Goal: Task Accomplishment & Management: Manage account settings

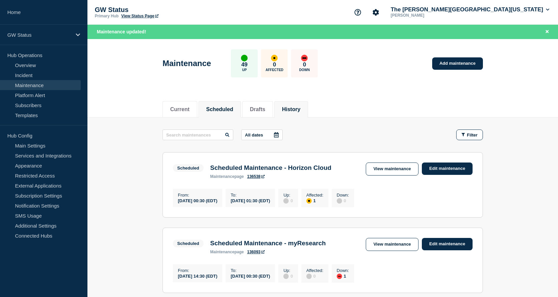
click at [308, 108] on li "History" at bounding box center [291, 109] width 34 height 16
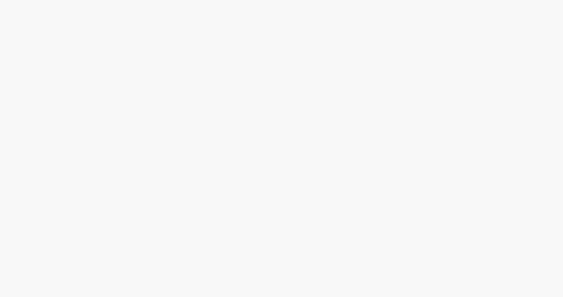
click at [278, 135] on body at bounding box center [281, 148] width 563 height 297
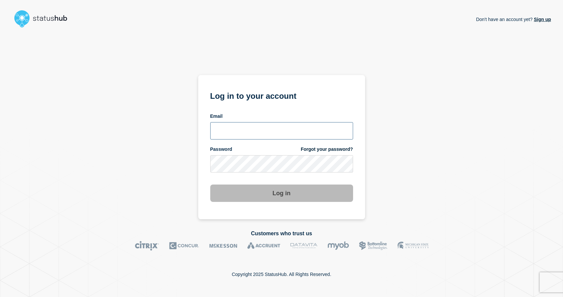
type input "[EMAIL_ADDRESS][DOMAIN_NAME]"
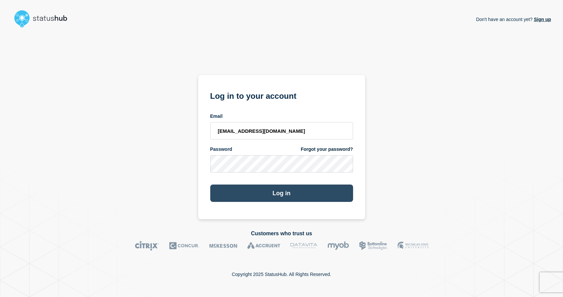
click at [282, 191] on button "Log in" at bounding box center [281, 193] width 143 height 17
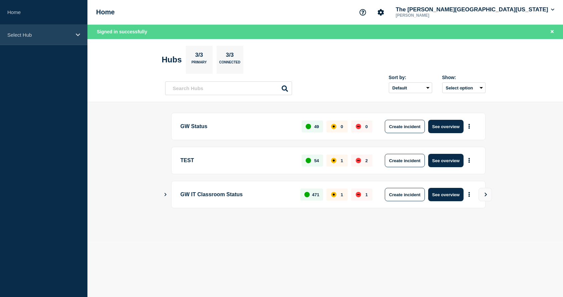
click at [44, 34] on p "Select Hub" at bounding box center [39, 35] width 64 height 6
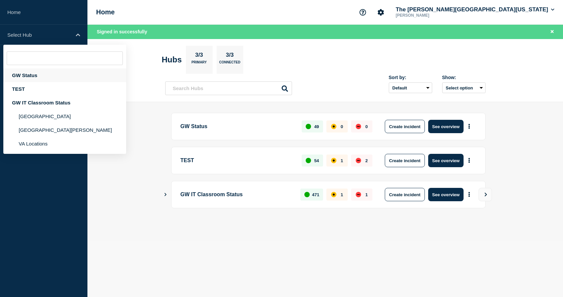
click at [31, 71] on div "GW Status" at bounding box center [64, 75] width 123 height 14
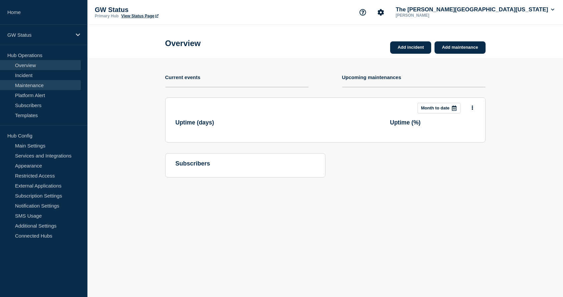
click at [34, 83] on link "Maintenance" at bounding box center [40, 85] width 81 height 10
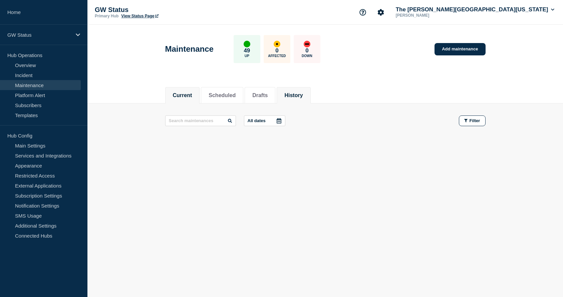
click at [303, 96] on button "History" at bounding box center [293, 95] width 18 height 6
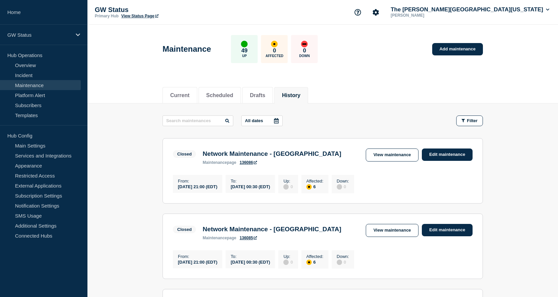
click at [278, 118] on icon at bounding box center [276, 120] width 5 height 5
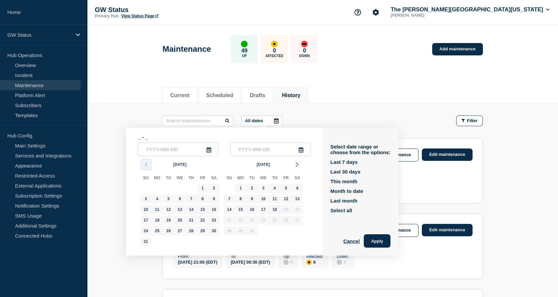
click at [146, 164] on polyline "button" at bounding box center [146, 165] width 2 height 4
click at [146, 163] on icon "button" at bounding box center [146, 165] width 8 height 8
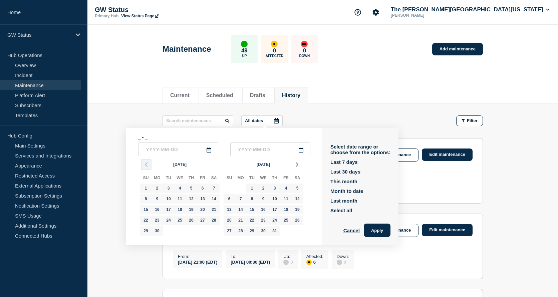
click at [146, 163] on icon "button" at bounding box center [146, 165] width 8 height 8
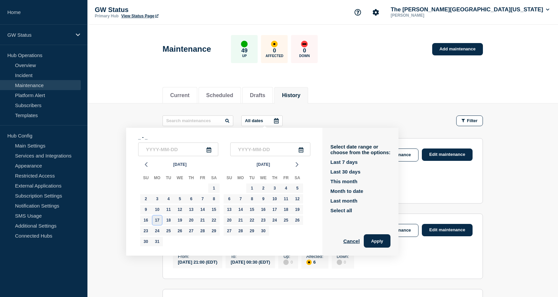
click at [157, 220] on div "17" at bounding box center [157, 220] width 9 height 9
type input "[DATE]"
click at [276, 188] on div "3" at bounding box center [274, 188] width 9 height 9
type input "[DATE]"
click at [214, 219] on div "22" at bounding box center [213, 220] width 9 height 9
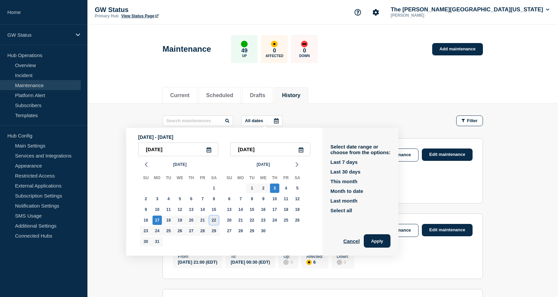
type input "[DATE]"
click at [255, 187] on div "1" at bounding box center [251, 188] width 9 height 9
type input "[DATE]"
click at [387, 238] on button "Apply" at bounding box center [377, 240] width 27 height 13
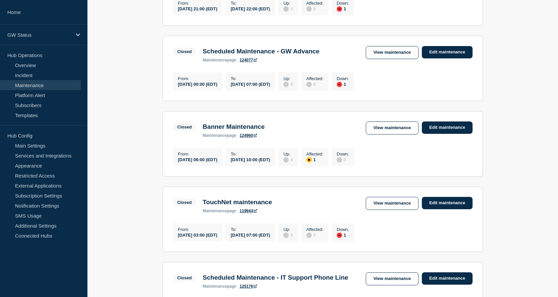
scroll to position [240, 0]
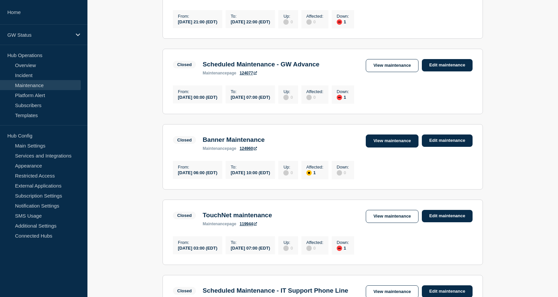
click at [397, 147] on link "View maintenance" at bounding box center [392, 141] width 53 height 13
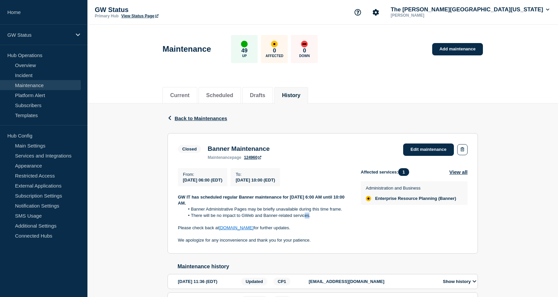
drag, startPoint x: 309, startPoint y: 219, endPoint x: 305, endPoint y: 218, distance: 4.1
click at [305, 218] on li "There will be no impact to GWeb and Banner-related services." at bounding box center [268, 216] width 166 height 6
drag, startPoint x: 283, startPoint y: 149, endPoint x: 209, endPoint y: 151, distance: 74.1
click at [209, 151] on div "Closed Banner Maintenance maintenance page 124960 Edit maintenance" at bounding box center [323, 152] width 290 height 16
copy h3 "Banner Maintenance"
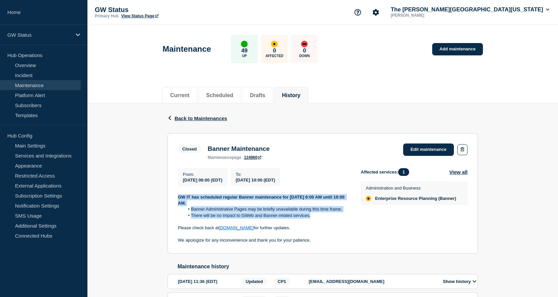
drag, startPoint x: 311, startPoint y: 219, endPoint x: 174, endPoint y: 199, distance: 139.2
click at [174, 199] on section "Closed Banner Maintenance maintenance page 124960 Edit maintenance From : [DATE…" at bounding box center [323, 193] width 310 height 121
copy div "GW IT has scheduled regular Banner maintenance for [DATE] 6:00 AM until 10:00 A…"
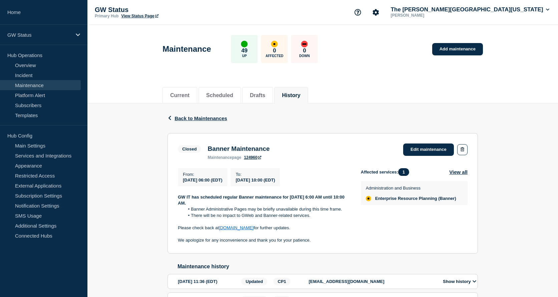
drag, startPoint x: 395, startPoint y: 229, endPoint x: 408, endPoint y: 225, distance: 13.0
click at [395, 229] on div "Affected services: 1 View all Administration and Business Enterprise Resource P…" at bounding box center [414, 205] width 107 height 75
click at [456, 173] on button "View all" at bounding box center [458, 172] width 18 height 8
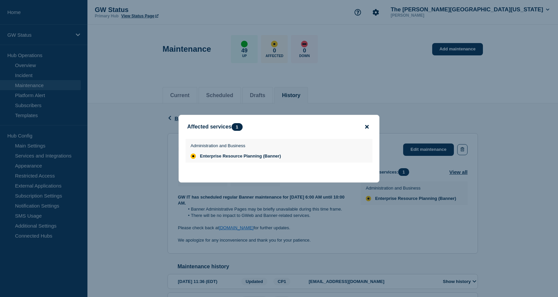
click at [366, 125] on icon "close button" at bounding box center [367, 126] width 4 height 5
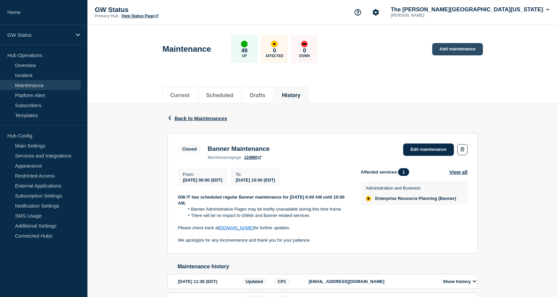
click at [463, 54] on link "Add maintenance" at bounding box center [457, 49] width 51 height 12
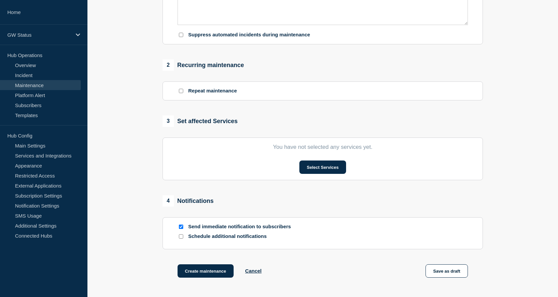
scroll to position [267, 0]
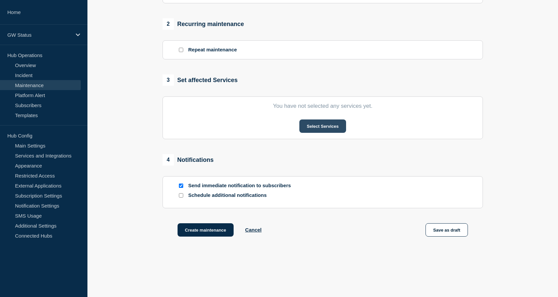
click at [335, 129] on button "Select Services" at bounding box center [322, 125] width 46 height 13
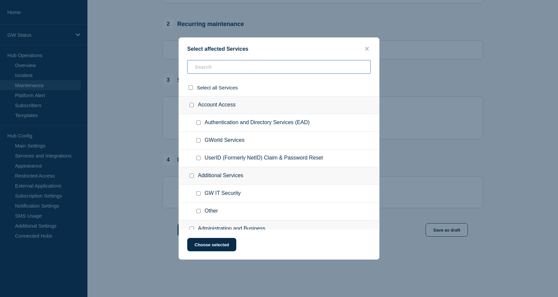
click at [222, 72] on input "text" at bounding box center [279, 67] width 184 height 14
click at [367, 47] on icon "close button" at bounding box center [367, 48] width 4 height 5
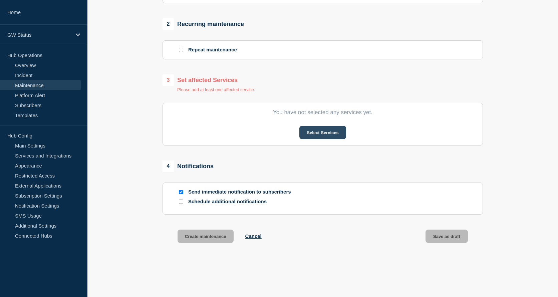
click at [324, 134] on button "Select Services" at bounding box center [322, 132] width 46 height 13
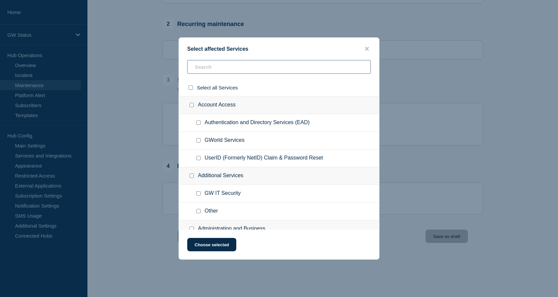
click at [229, 68] on input "text" at bounding box center [279, 67] width 184 height 14
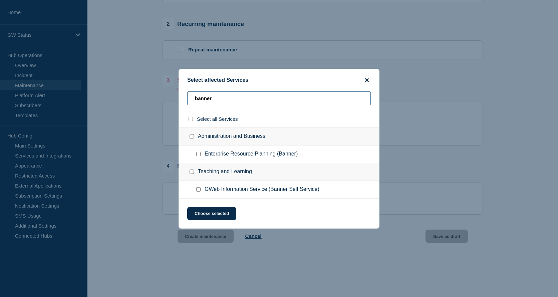
type input "banner"
click at [367, 78] on icon "close button" at bounding box center [367, 79] width 4 height 5
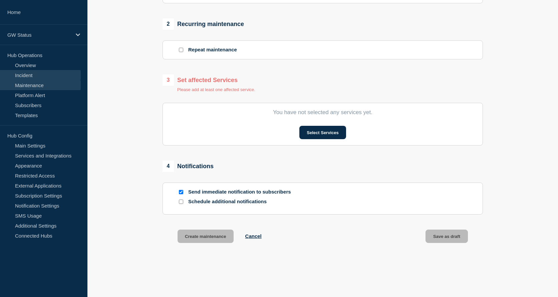
click at [28, 72] on link "Incident" at bounding box center [40, 75] width 81 height 10
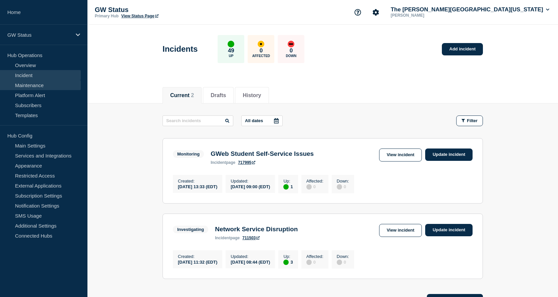
click at [28, 85] on link "Maintenance" at bounding box center [40, 85] width 81 height 10
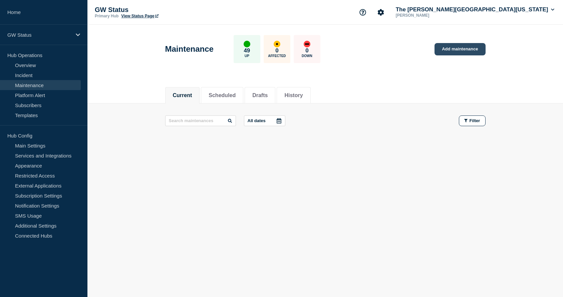
click at [464, 49] on link "Add maintenance" at bounding box center [460, 49] width 51 height 12
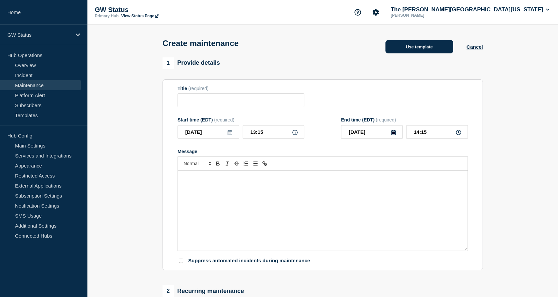
click at [428, 46] on button "Use template" at bounding box center [420, 46] width 68 height 13
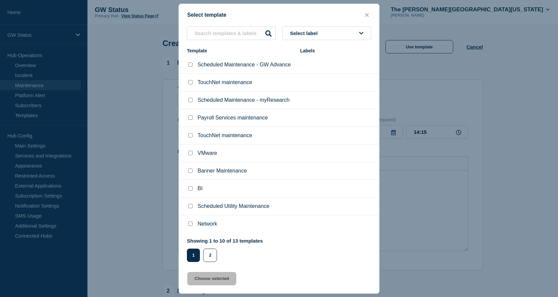
click at [191, 172] on input "Banner Maintenance checkbox" at bounding box center [190, 171] width 4 height 4
checkbox input "true"
drag, startPoint x: 212, startPoint y: 279, endPoint x: 112, endPoint y: 278, distance: 99.8
click at [212, 279] on button "Choose selected" at bounding box center [211, 278] width 49 height 13
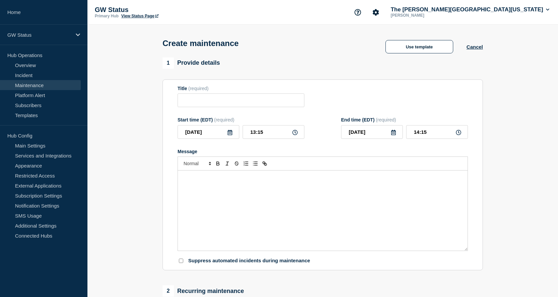
type input "Banner Maintenance"
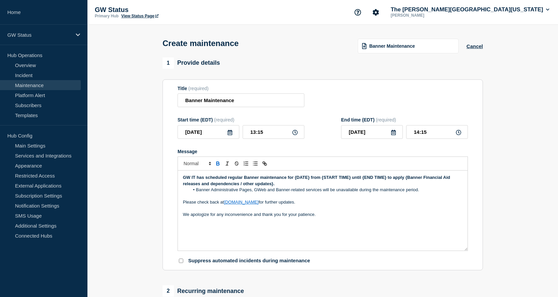
click at [232, 135] on icon at bounding box center [230, 132] width 5 height 5
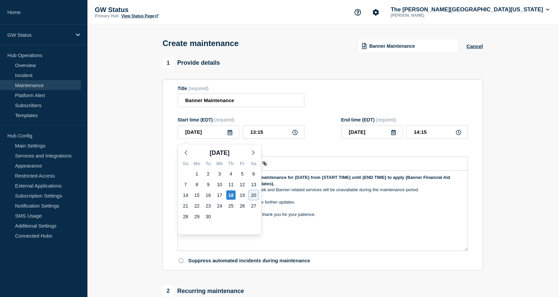
click at [254, 195] on div "20" at bounding box center [253, 195] width 9 height 9
type input "[DATE]"
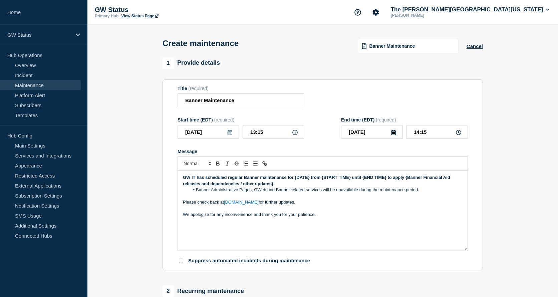
click at [296, 134] on icon at bounding box center [294, 132] width 5 height 5
drag, startPoint x: 267, startPoint y: 134, endPoint x: 242, endPoint y: 132, distance: 25.1
click at [242, 132] on div "[DATE] 13:15" at bounding box center [241, 132] width 127 height 14
type input "09:00"
type input "10:00"
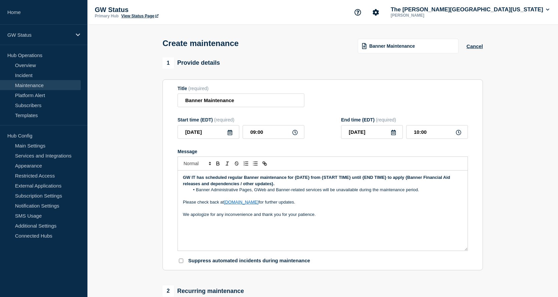
click at [392, 151] on div "Message" at bounding box center [323, 151] width 290 height 5
drag, startPoint x: 281, startPoint y: 186, endPoint x: 177, endPoint y: 180, distance: 104.0
click at [177, 180] on section "Title (required) Banner Maintenance Start time (EDT) (required) [DATE] 09:00 En…" at bounding box center [323, 174] width 320 height 191
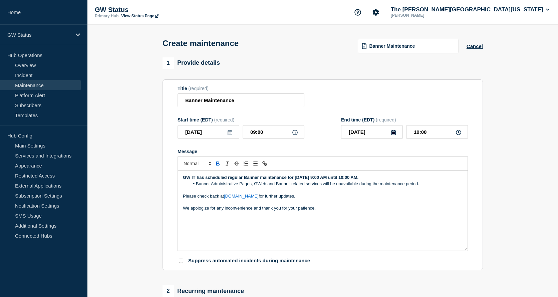
drag, startPoint x: 438, startPoint y: 197, endPoint x: 421, endPoint y: 185, distance: 20.2
click at [437, 196] on p "Please check back at [DOMAIN_NAME] for further updates." at bounding box center [323, 196] width 280 height 6
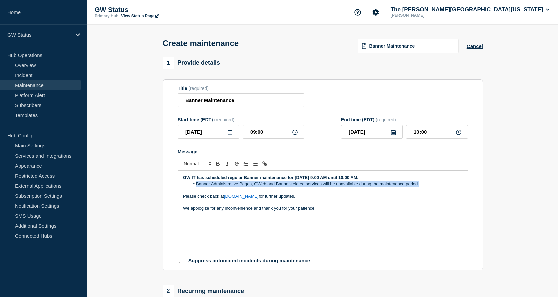
drag, startPoint x: 421, startPoint y: 185, endPoint x: 197, endPoint y: 188, distance: 224.7
click at [197, 187] on li "Banner Administrative Pages, GWeb and Banner-related services will be unavailab…" at bounding box center [326, 184] width 273 height 6
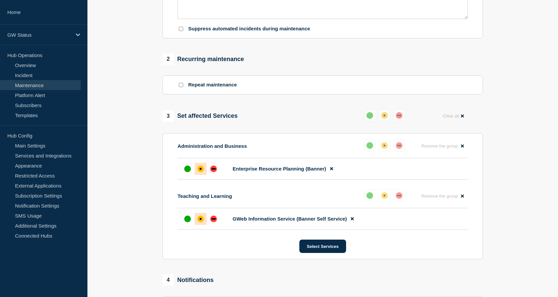
scroll to position [234, 0]
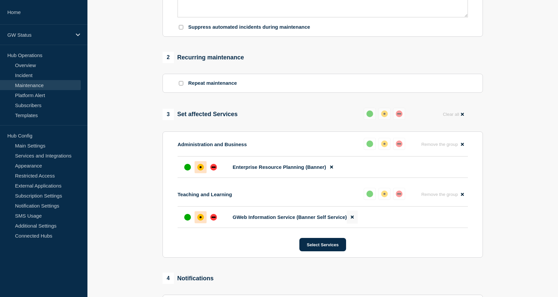
click at [351, 219] on icon at bounding box center [352, 217] width 3 height 4
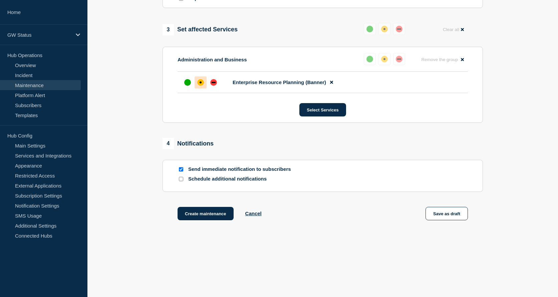
scroll to position [321, 0]
click at [450, 215] on button "Save as draft" at bounding box center [447, 213] width 42 height 13
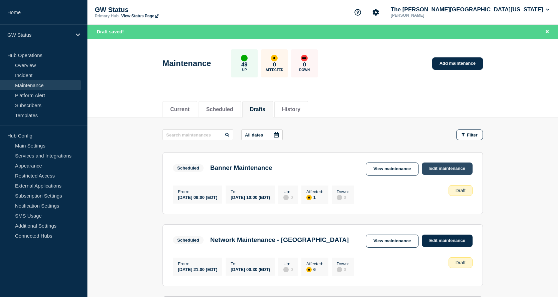
click at [444, 169] on link "Edit maintenance" at bounding box center [447, 169] width 51 height 12
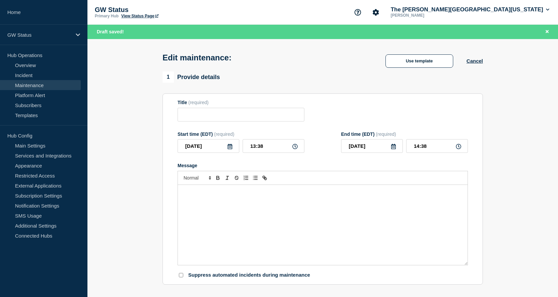
type input "Banner Maintenance"
type input "[DATE]"
type input "09:00"
type input "[DATE]"
type input "10:00"
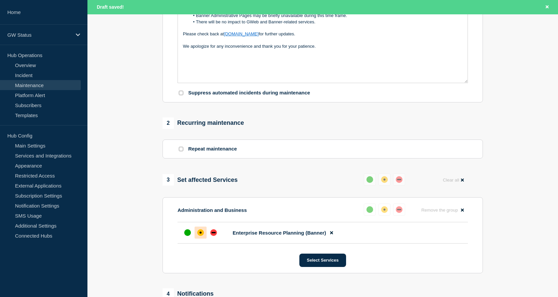
scroll to position [267, 0]
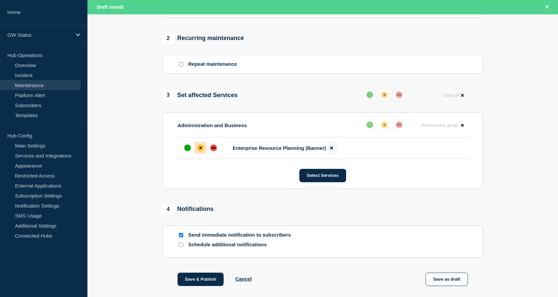
click at [332, 150] on icon at bounding box center [331, 148] width 3 height 4
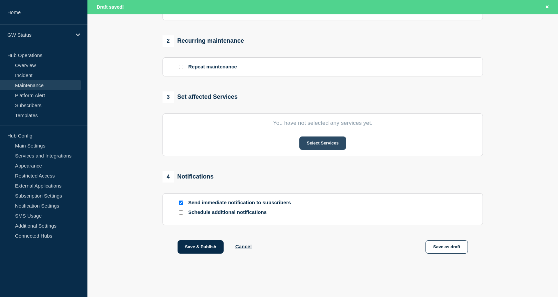
click at [328, 145] on button "Select Services" at bounding box center [322, 143] width 46 height 13
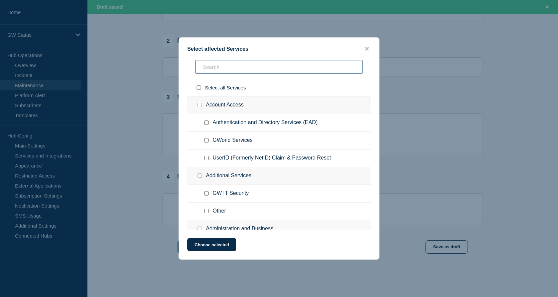
click at [227, 67] on input "text" at bounding box center [279, 67] width 168 height 14
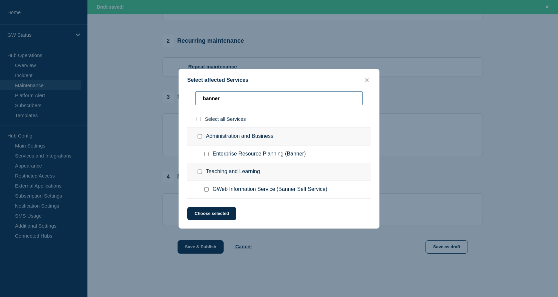
type input "banner"
click at [207, 190] on input "GWeb Information Service (Banner Self Service) checkbox" at bounding box center [206, 189] width 4 height 4
checkbox input "true"
click at [222, 212] on button "Choose selected" at bounding box center [211, 213] width 49 height 13
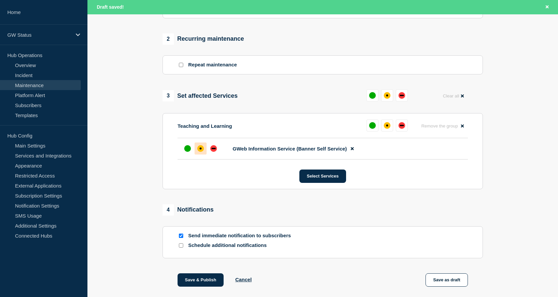
click at [203, 151] on div "affected" at bounding box center [200, 148] width 7 height 7
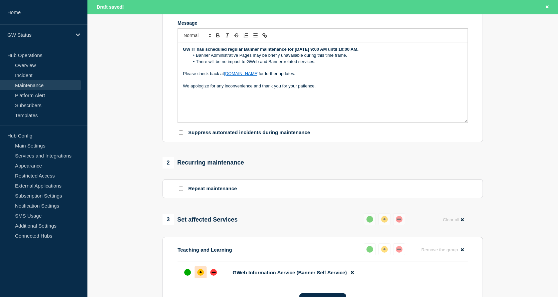
scroll to position [33, 0]
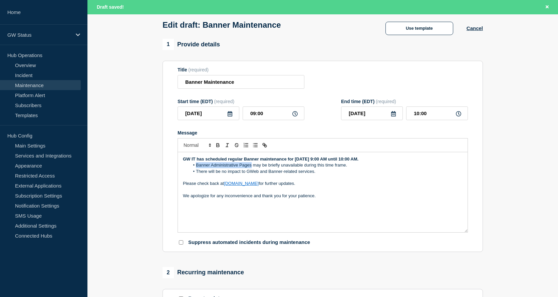
drag, startPoint x: 251, startPoint y: 167, endPoint x: 196, endPoint y: 167, distance: 55.4
click at [196, 167] on li "Banner Administrative Pages may be briefly unavailable during this time frame." at bounding box center [326, 165] width 273 height 6
click at [260, 175] on li "There will be no impact to GWeb and Banner-related services." at bounding box center [326, 172] width 273 height 6
paste div "Message"
click at [253, 174] on li "There will be no impact to GWeb Banner Administrative Pages and Banner-related …" at bounding box center [326, 172] width 273 height 6
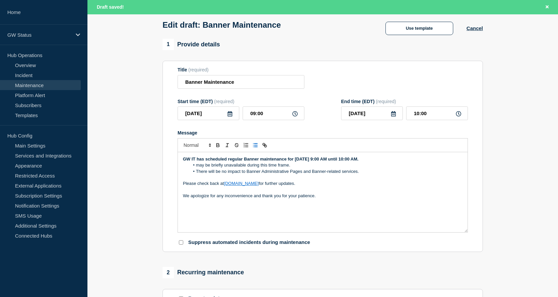
click at [197, 165] on li "may be briefly unavailable during this time frame." at bounding box center [326, 165] width 273 height 6
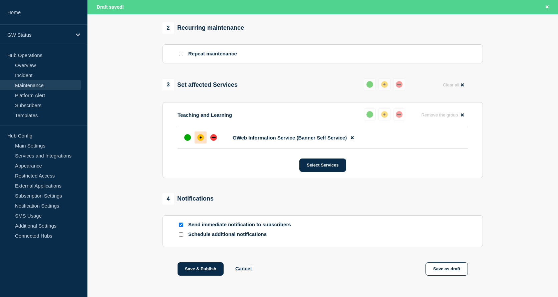
scroll to position [300, 0]
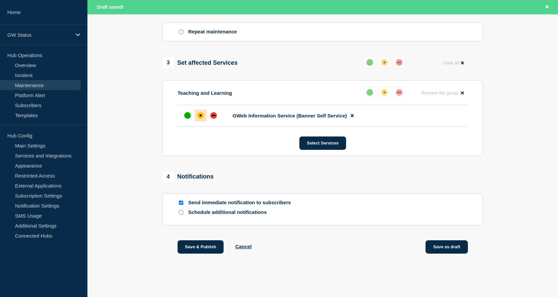
click at [456, 249] on button "Save as draft" at bounding box center [447, 246] width 42 height 13
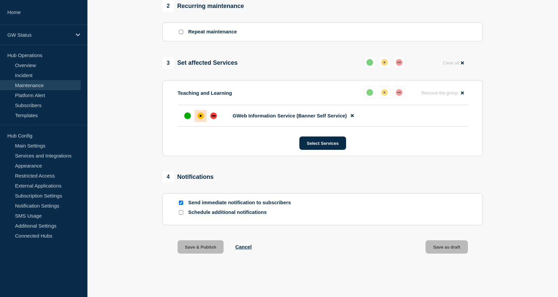
scroll to position [285, 0]
